Goal: Task Accomplishment & Management: Manage account settings

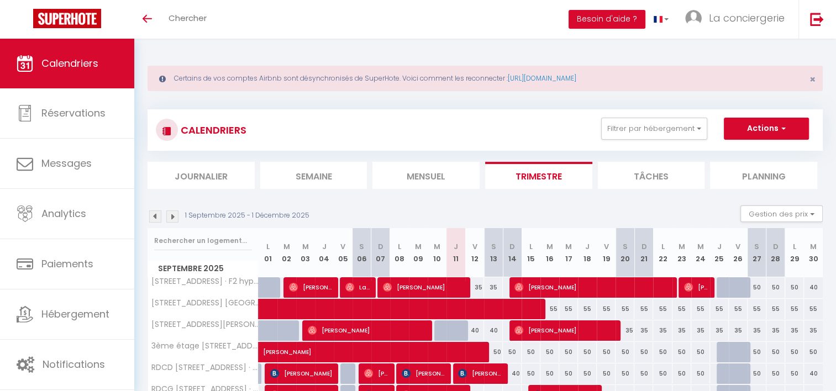
click at [324, 183] on li "Semaine" at bounding box center [313, 175] width 107 height 27
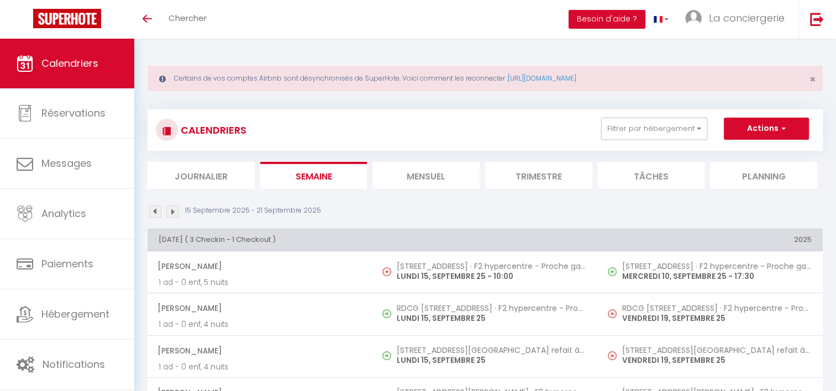
click at [158, 208] on img at bounding box center [155, 212] width 12 height 12
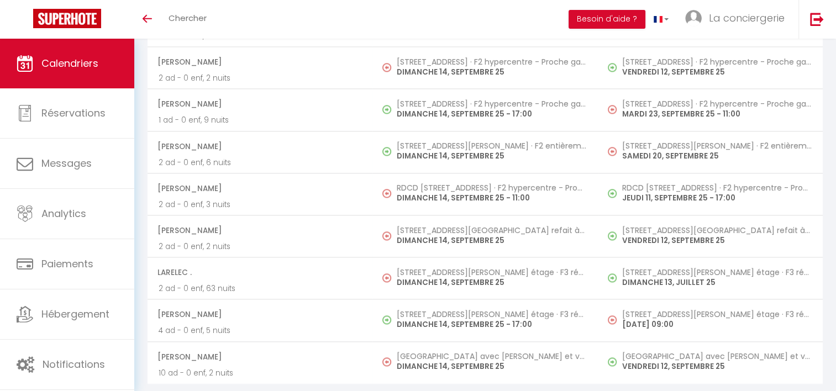
scroll to position [1383, 0]
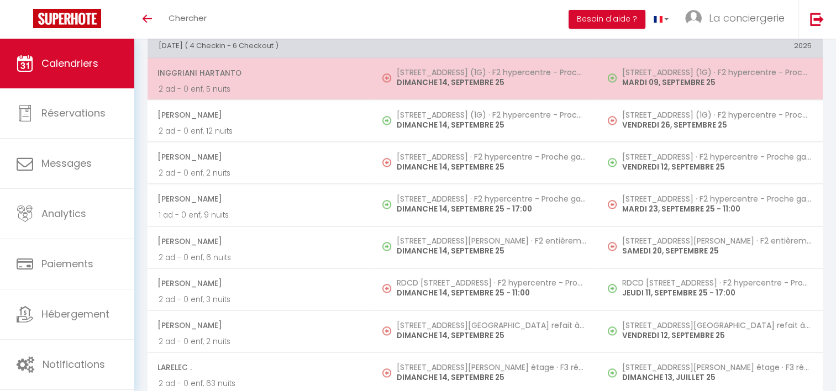
click at [450, 79] on p "DIMANCHE 14, SEPTEMBRE 25" at bounding box center [492, 83] width 190 height 12
select select "OK"
select select "KO"
select select "0"
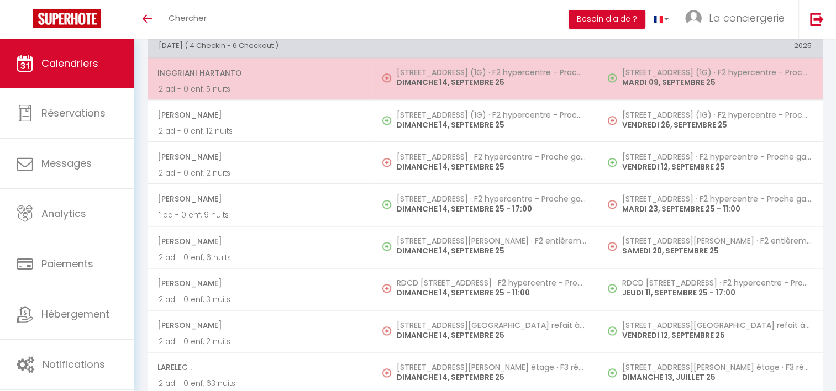
select select "1"
select select
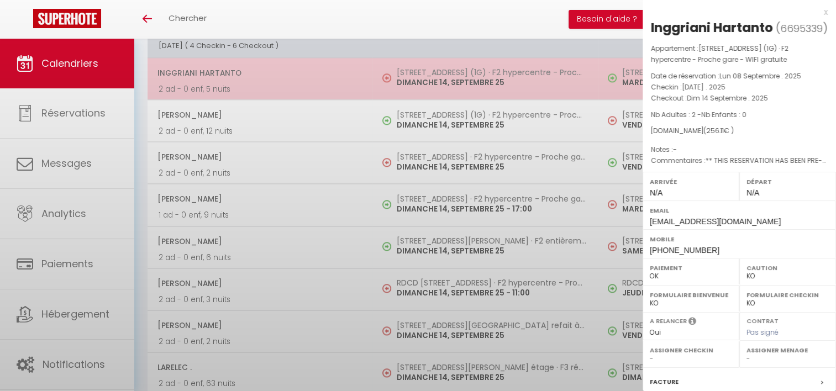
select select "50989"
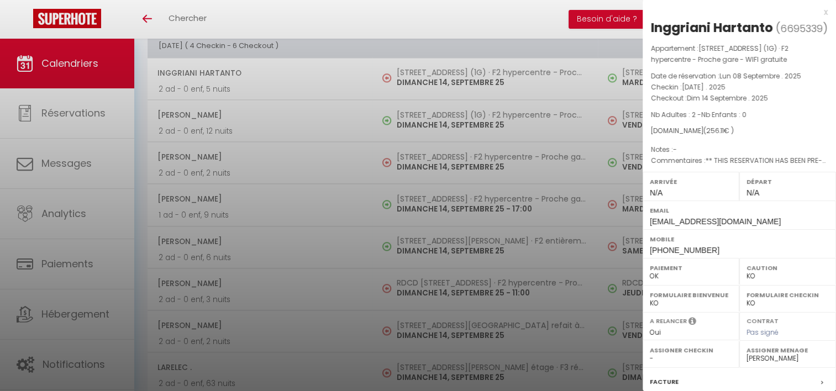
click at [440, 149] on div at bounding box center [418, 195] width 836 height 391
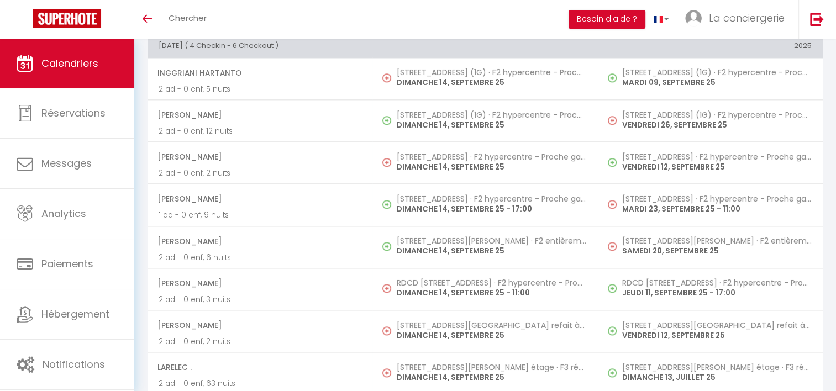
click at [440, 152] on h5 "[STREET_ADDRESS] · F2 hypercentre - Proche gare - WIFI gratuite" at bounding box center [492, 156] width 190 height 9
select select "OK"
select select
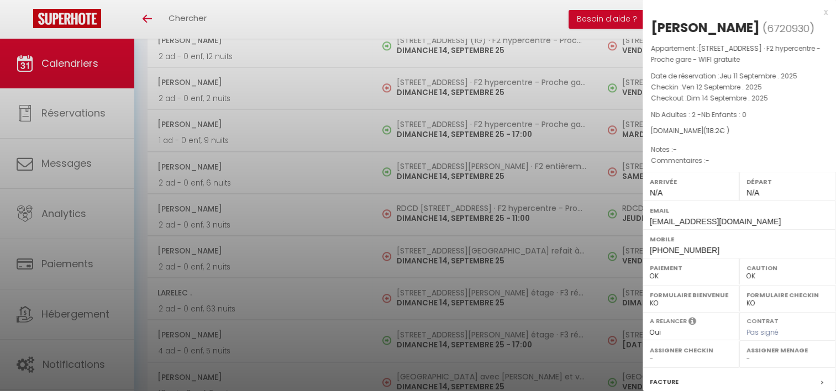
scroll to position [1459, 0]
click at [422, 212] on div at bounding box center [418, 195] width 836 height 391
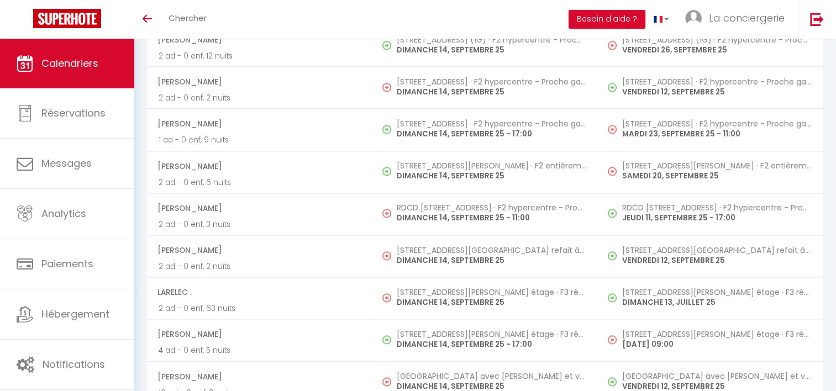
click at [422, 212] on p "DIMANCHE 14, SEPTEMBRE 25 - 11:00" at bounding box center [492, 218] width 190 height 12
select select "KO"
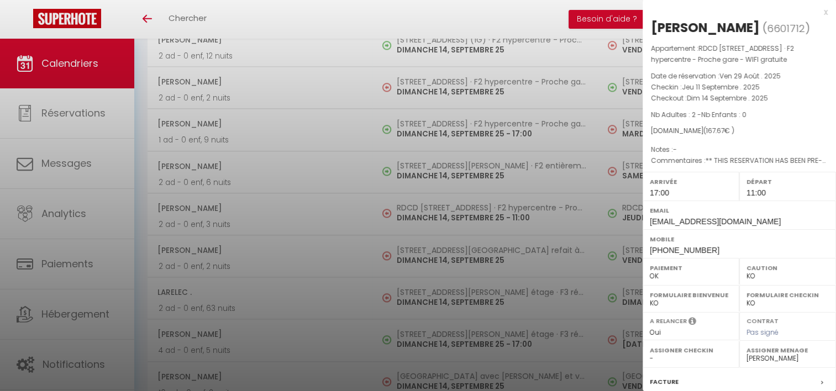
click at [422, 252] on div at bounding box center [418, 195] width 836 height 391
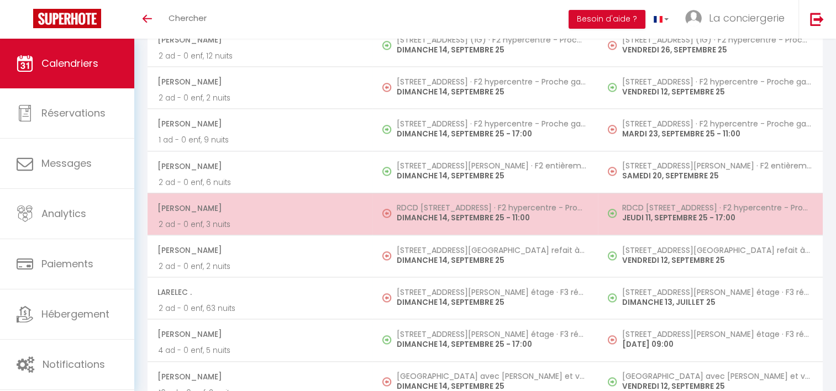
click at [427, 203] on h5 "RDCD [STREET_ADDRESS] · F2 hypercentre - Proche gare - WIFI gratuite" at bounding box center [492, 207] width 190 height 9
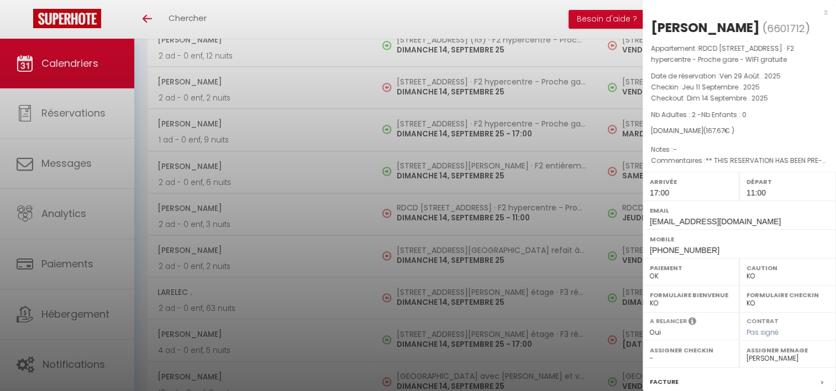
click at [760, 356] on select "- [PERSON_NAME] Deck Famille [PERSON_NAME] Paul & [PERSON_NAME] [PERSON_NAME] […" at bounding box center [787, 359] width 82 height 10
select select "50989"
click at [746, 354] on select "- [PERSON_NAME] Deck Famille [PERSON_NAME] Paul & [PERSON_NAME] [PERSON_NAME] […" at bounding box center [787, 359] width 82 height 10
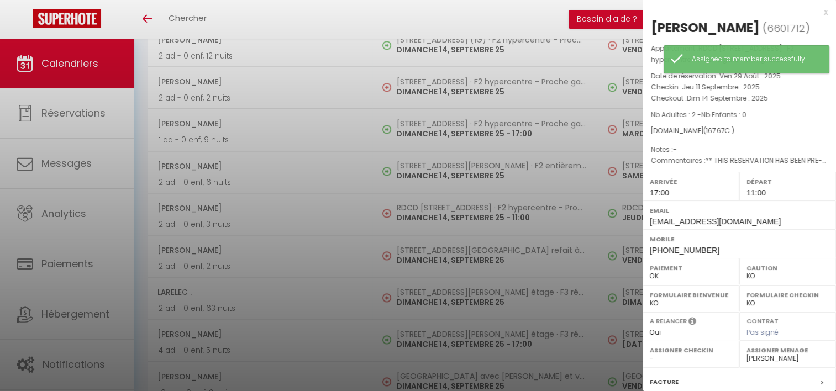
click at [475, 249] on div at bounding box center [418, 195] width 836 height 391
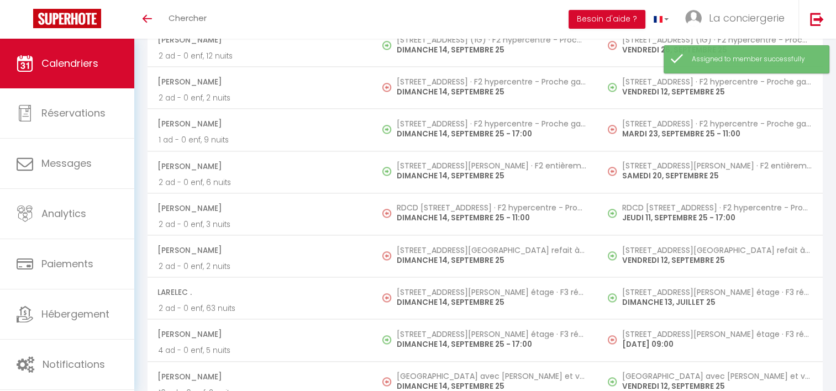
click at [475, 255] on p "DIMANCHE 14, SEPTEMBRE 25" at bounding box center [492, 261] width 190 height 12
select select "OK"
select select "0"
select select "19454"
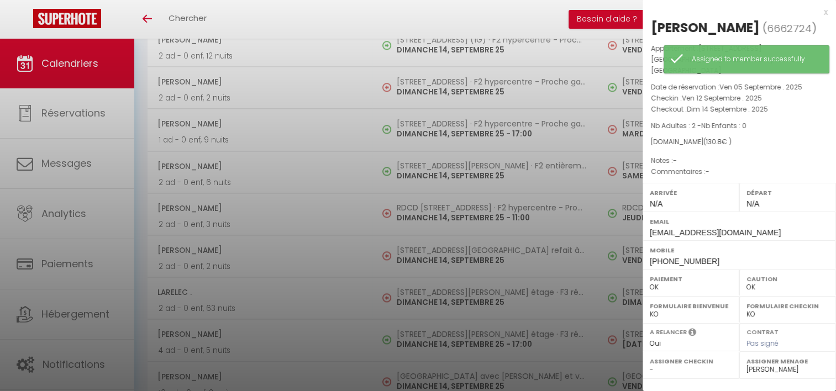
click at [422, 289] on div at bounding box center [418, 195] width 836 height 391
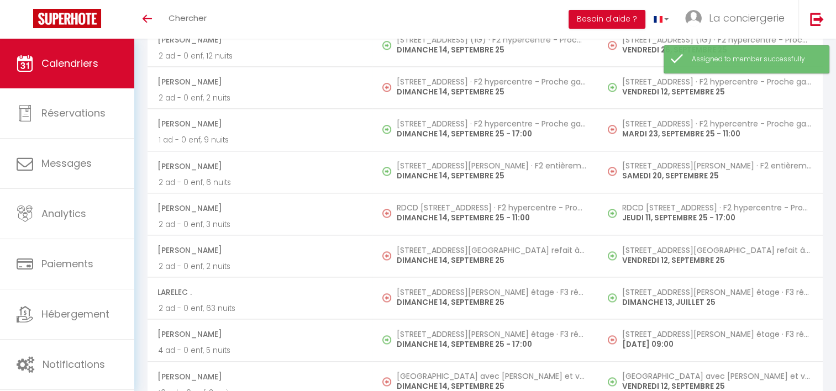
click at [422, 289] on h5 "[STREET_ADDRESS][PERSON_NAME] étage · F3 rénové - proche gare" at bounding box center [492, 292] width 190 height 9
select select "KO"
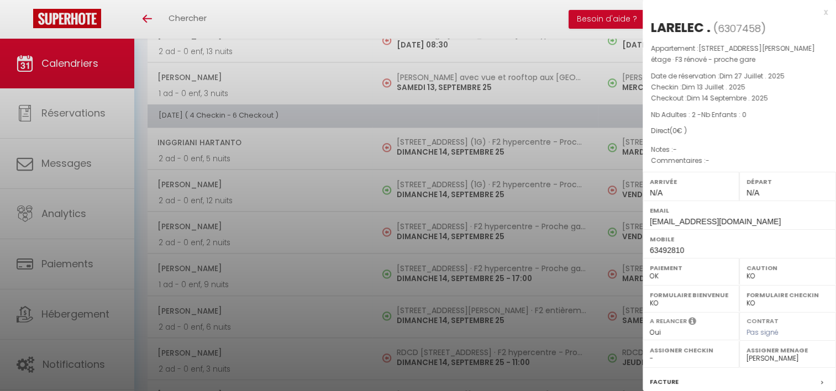
scroll to position [1312, 0]
click at [427, 152] on div at bounding box center [418, 195] width 836 height 391
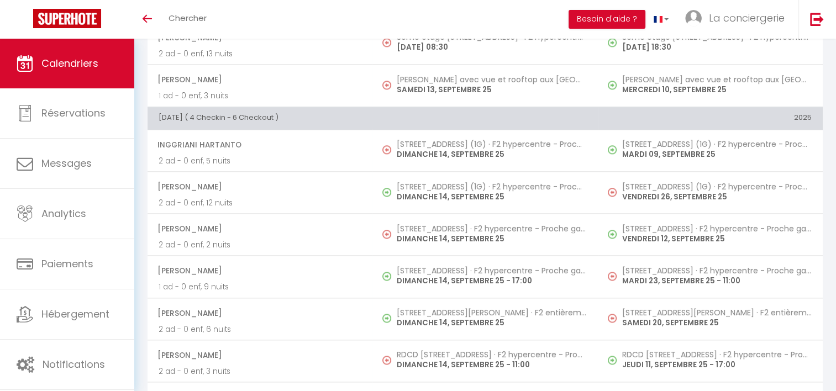
click at [427, 152] on p "DIMANCHE 14, SEPTEMBRE 25" at bounding box center [492, 155] width 190 height 12
select select "50989"
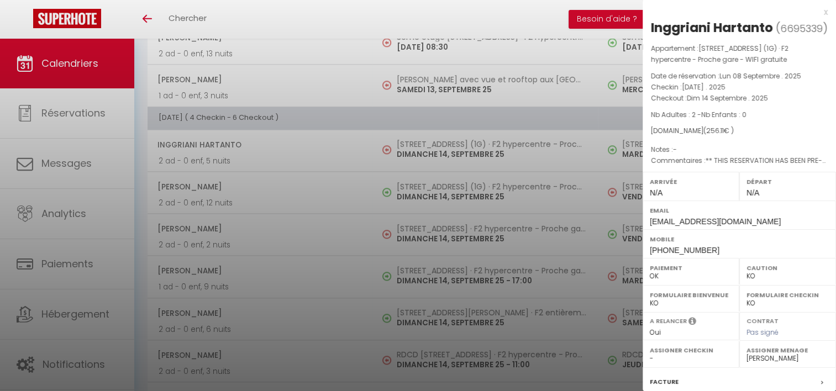
click at [438, 150] on div at bounding box center [418, 195] width 836 height 391
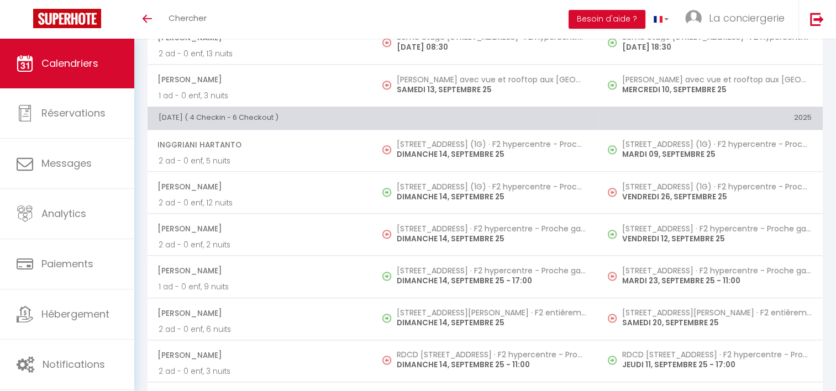
click at [438, 150] on p "DIMANCHE 14, SEPTEMBRE 25" at bounding box center [492, 155] width 190 height 12
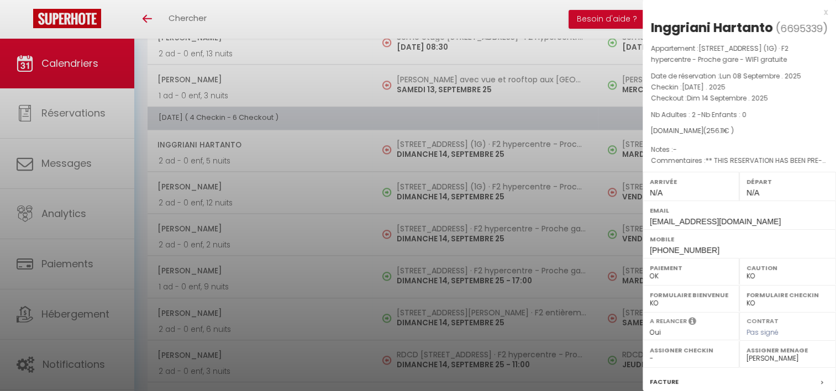
click at [436, 219] on div at bounding box center [418, 195] width 836 height 391
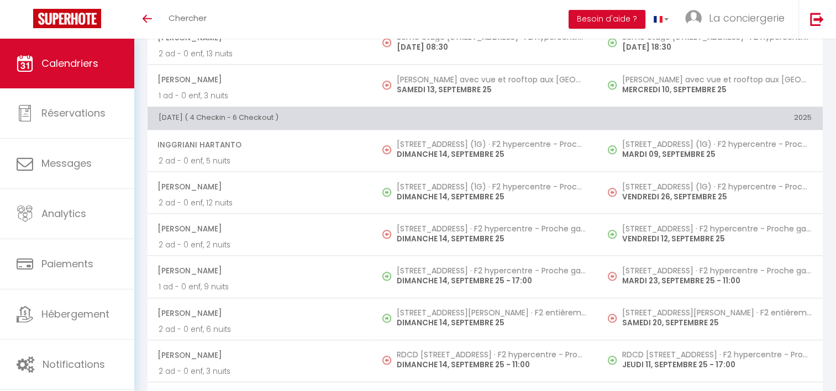
click at [436, 224] on h5 "[STREET_ADDRESS] · F2 hypercentre - Proche gare - WIFI gratuite" at bounding box center [492, 228] width 190 height 9
select select "OK"
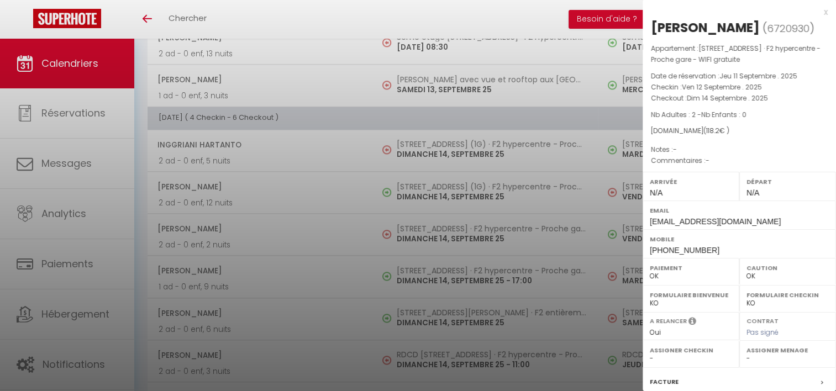
click at [740, 357] on div "Assigner Menage - [PERSON_NAME] Deck Famille [PERSON_NAME] Paul & [PERSON_NAME]…" at bounding box center [787, 354] width 97 height 27
click at [746, 357] on select "- [PERSON_NAME] Deck Famille [PERSON_NAME] Paul & [PERSON_NAME] [PERSON_NAME] […" at bounding box center [787, 359] width 82 height 10
select select "50989"
click at [746, 354] on select "- [PERSON_NAME] Deck Famille [PERSON_NAME] Paul & [PERSON_NAME] [PERSON_NAME] […" at bounding box center [787, 359] width 82 height 10
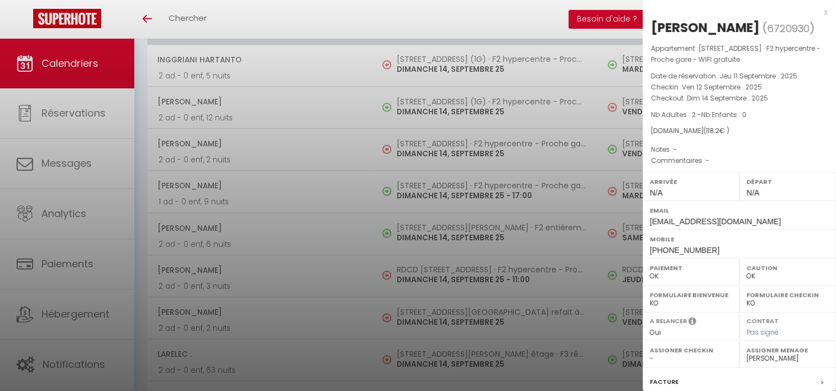
scroll to position [1402, 0]
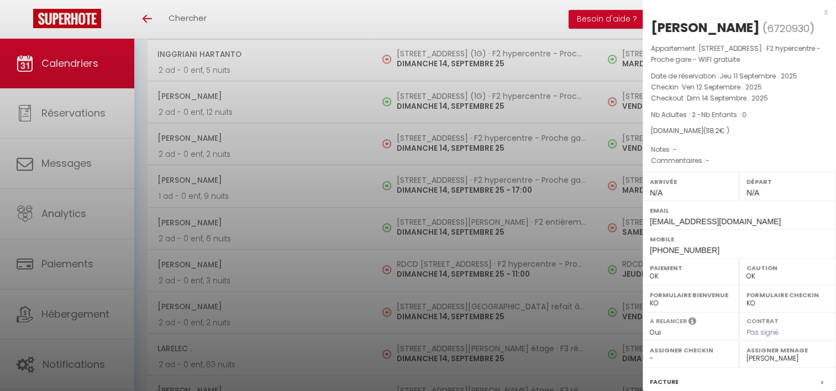
click at [438, 265] on div at bounding box center [418, 195] width 836 height 391
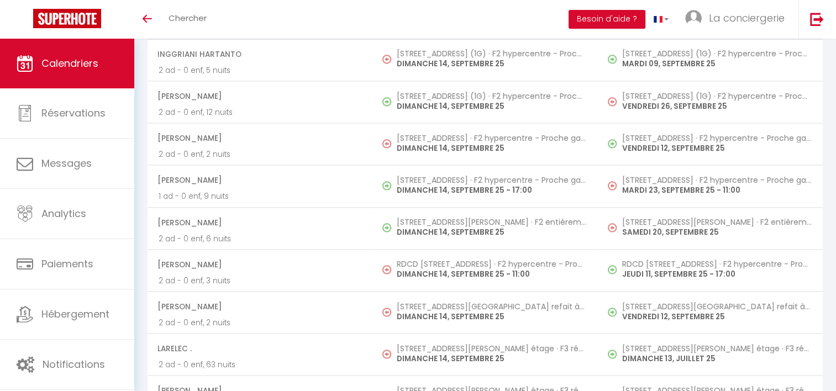
click at [438, 269] on p "DIMANCHE 14, SEPTEMBRE 25 - 11:00" at bounding box center [492, 275] width 190 height 12
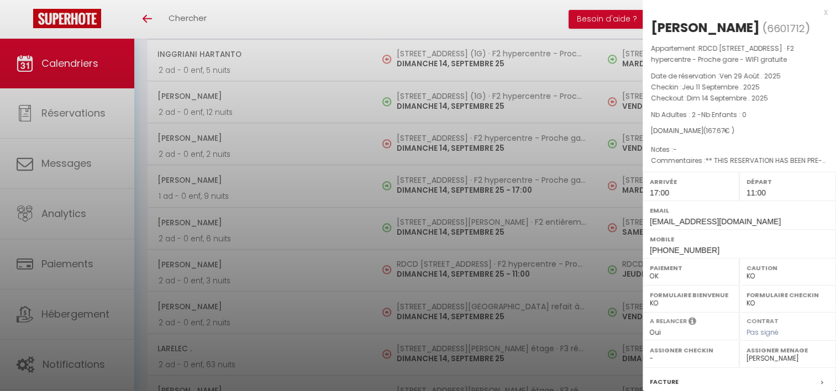
click at [431, 301] on div at bounding box center [418, 195] width 836 height 391
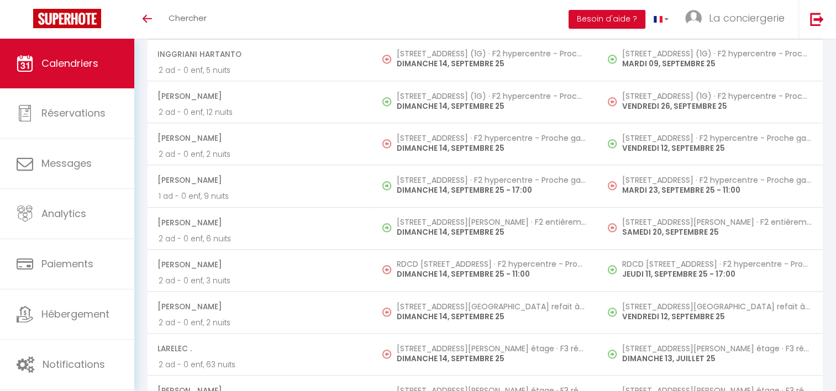
click at [431, 302] on h5 "[STREET_ADDRESS][GEOGRAPHIC_DATA] refait à neuf - proche [GEOGRAPHIC_DATA]" at bounding box center [492, 306] width 190 height 9
select select "OK"
select select "0"
select select "19454"
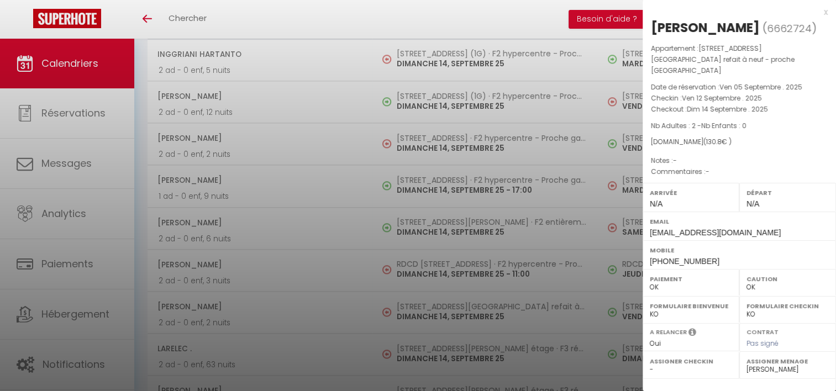
click at [435, 354] on div at bounding box center [418, 195] width 836 height 391
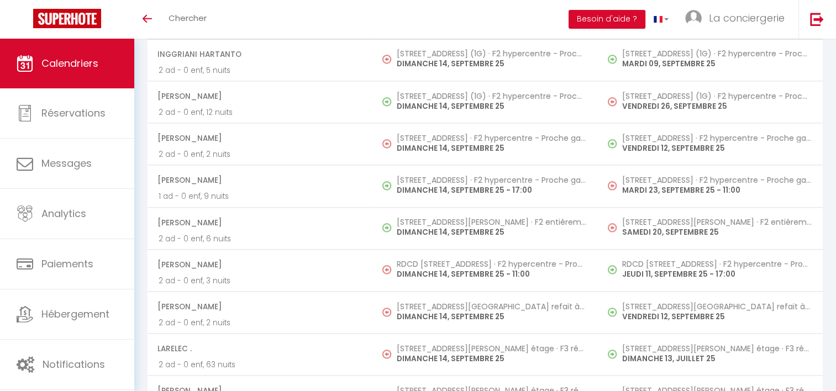
click at [435, 354] on p "DIMANCHE 14, SEPTEMBRE 25" at bounding box center [492, 359] width 190 height 12
select select "KO"
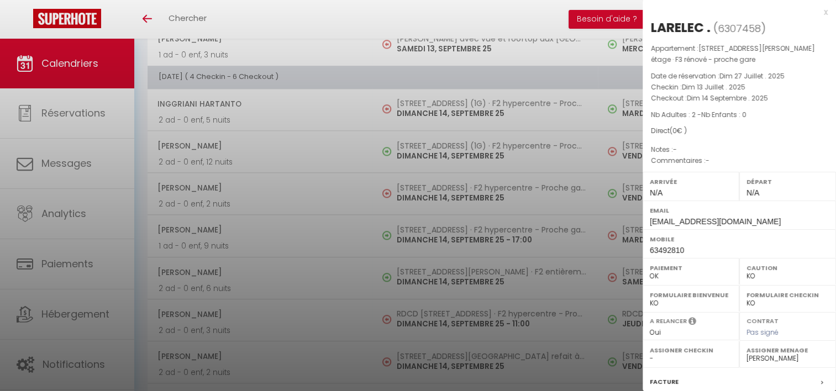
scroll to position [1350, 0]
click at [427, 234] on div at bounding box center [418, 195] width 836 height 391
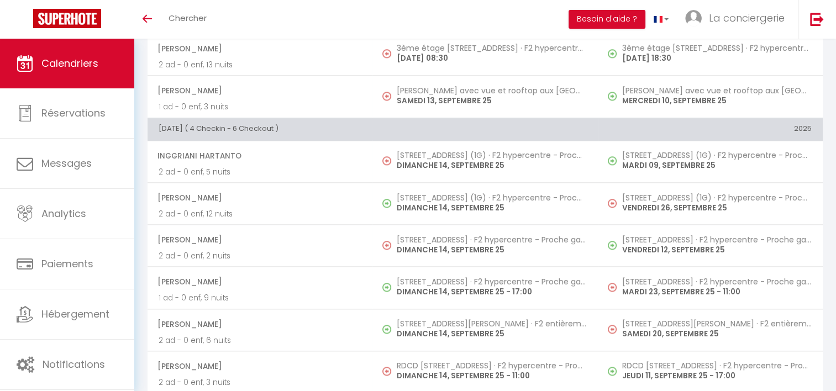
scroll to position [1478, 0]
